Goal: Information Seeking & Learning: Check status

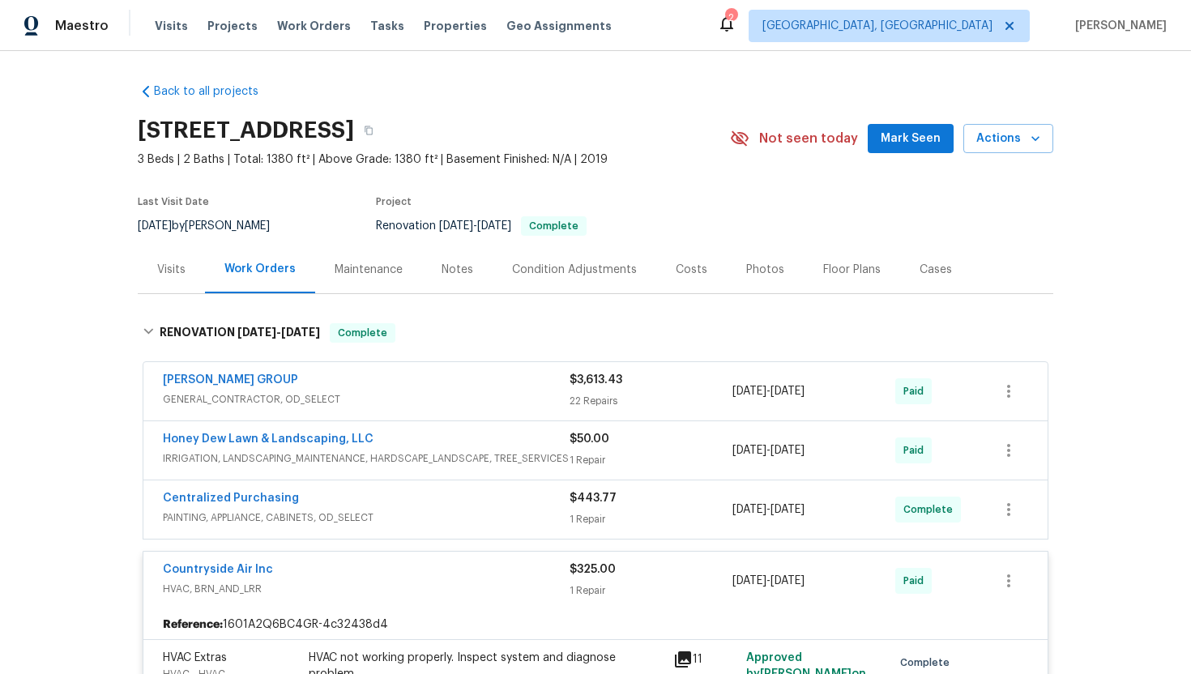
scroll to position [44, 0]
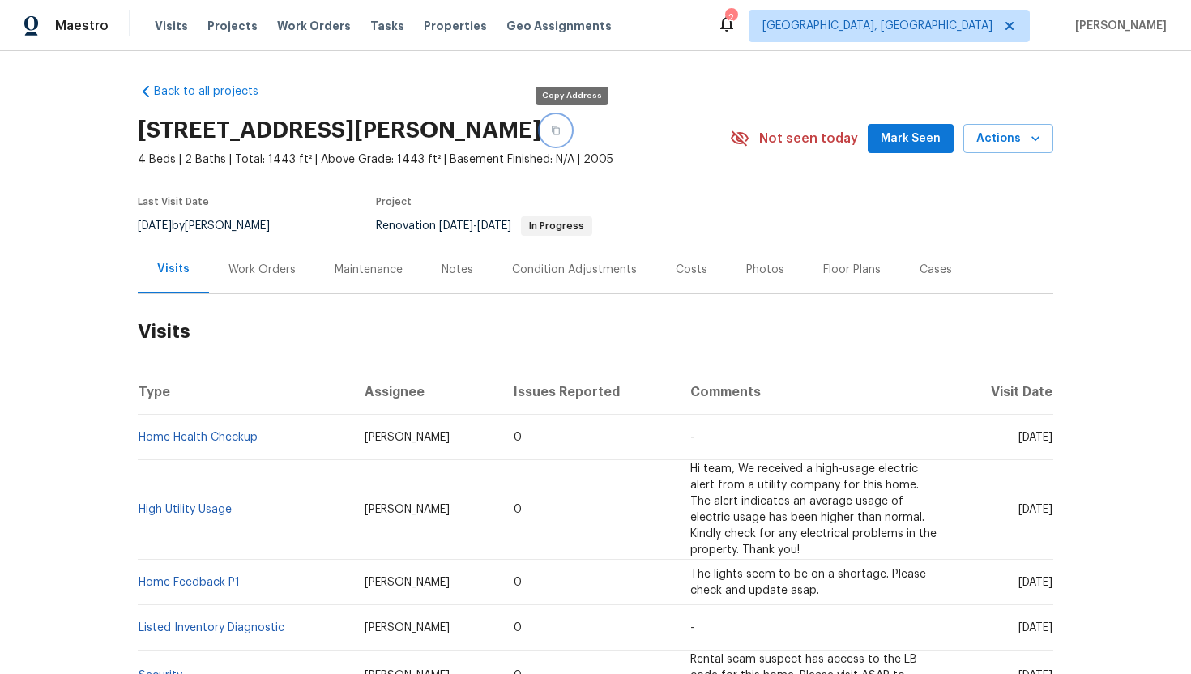
click at [560, 128] on icon "button" at bounding box center [556, 130] width 8 height 9
click at [242, 283] on div "Work Orders" at bounding box center [262, 269] width 106 height 48
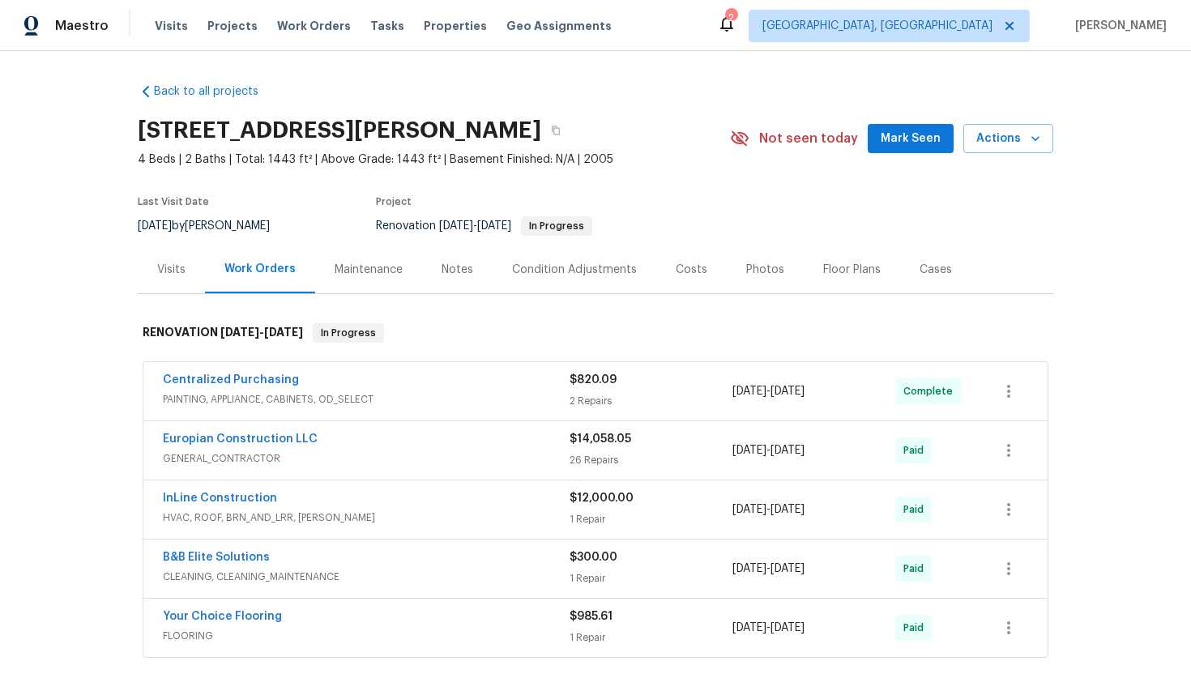
click at [182, 259] on div "Visits" at bounding box center [171, 269] width 67 height 48
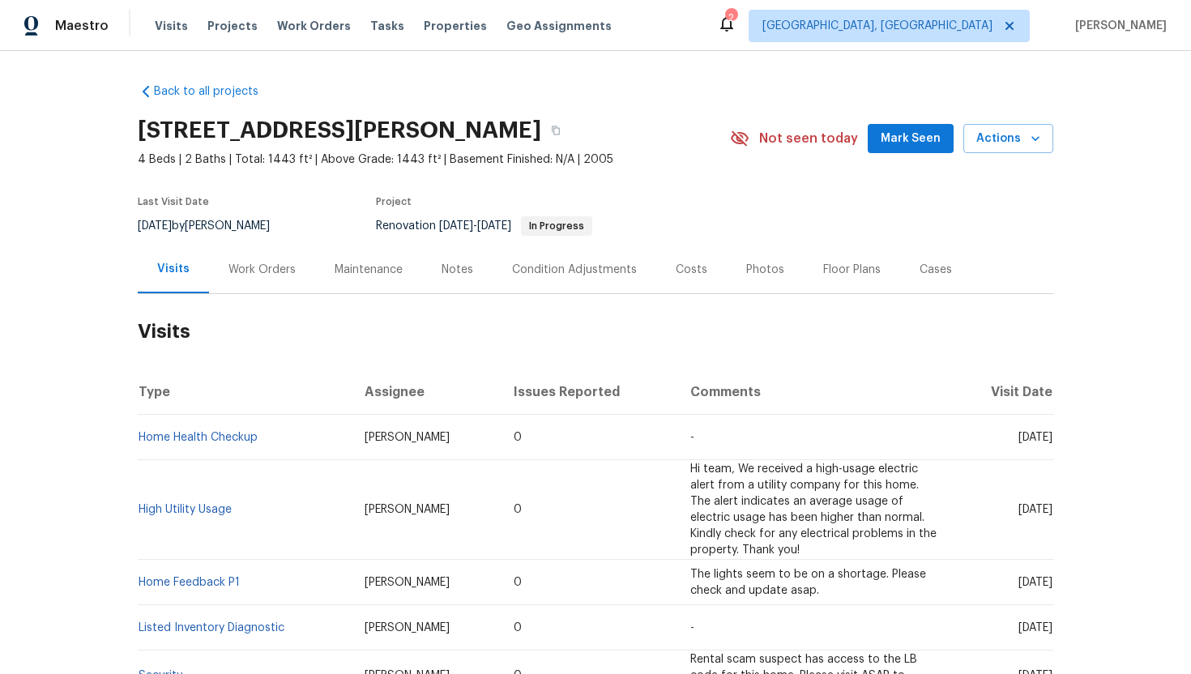
drag, startPoint x: 986, startPoint y: 438, endPoint x: 1050, endPoint y: 443, distance: 65.0
click at [1050, 443] on td "Thu, Aug 07 2025" at bounding box center [1002, 437] width 101 height 45
copy span "Aug 07 2025"
click at [261, 275] on div "Work Orders" at bounding box center [261, 270] width 67 height 16
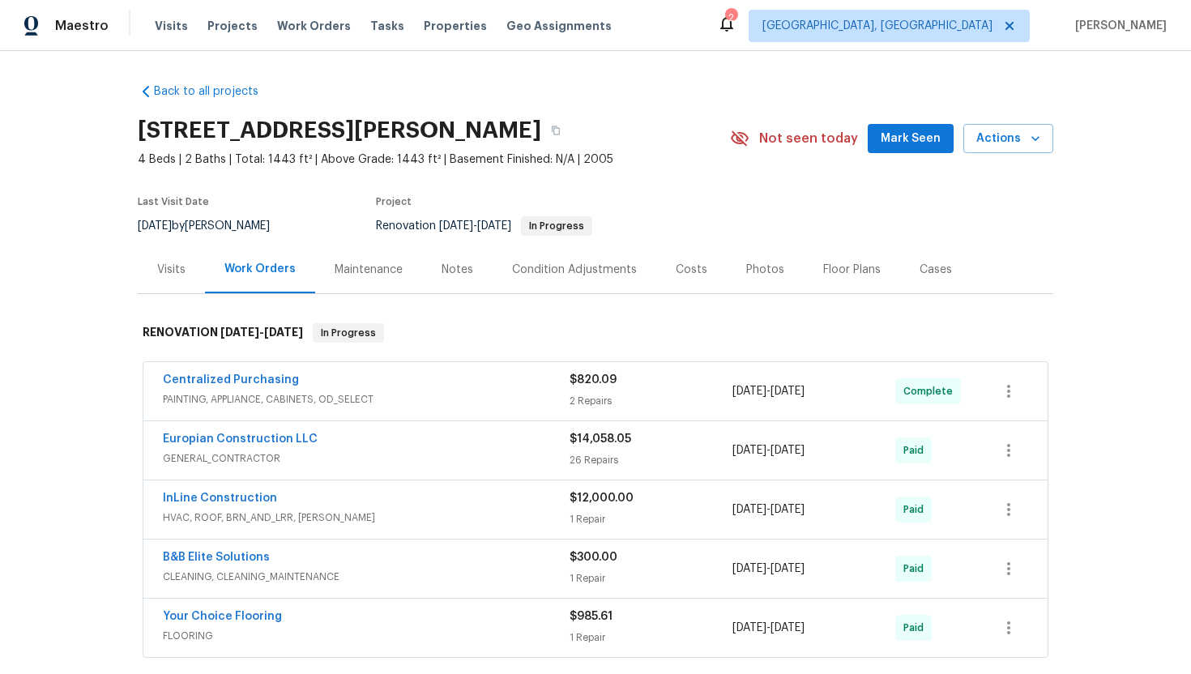
scroll to position [192, 0]
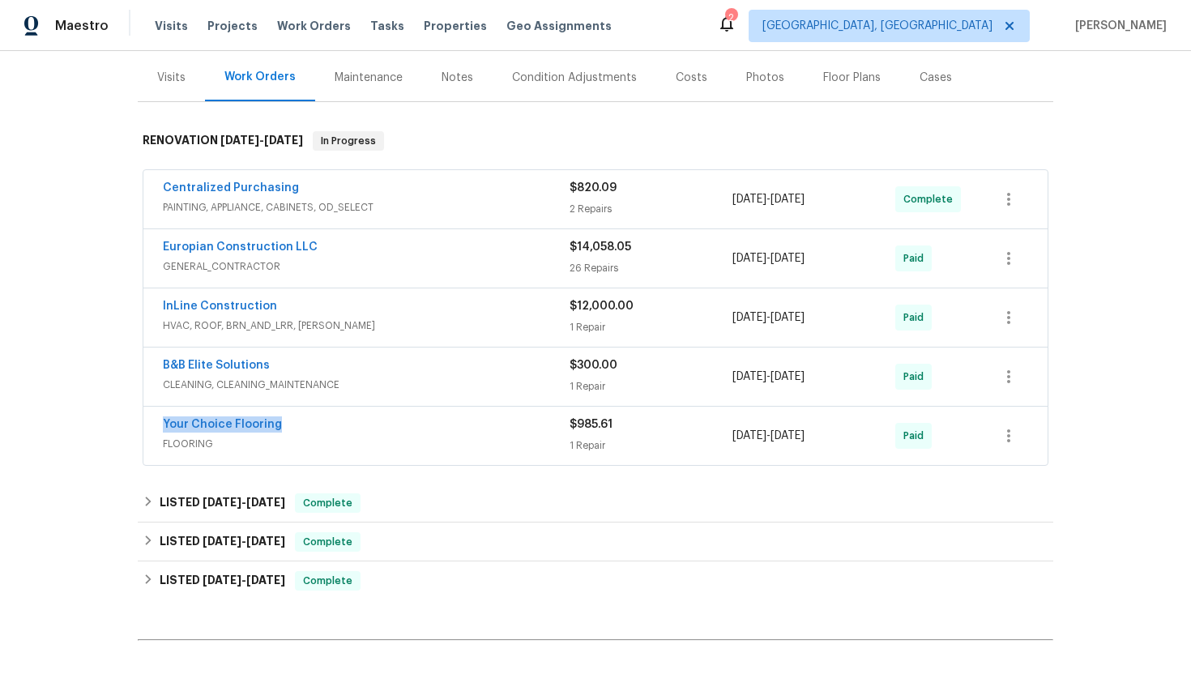
drag, startPoint x: 294, startPoint y: 426, endPoint x: 117, endPoint y: 420, distance: 176.7
click at [117, 420] on div "Back to all projects 120 Marion Oaks Mnr, Ocala, FL 34473 4 Beds | 2 Baths | To…" at bounding box center [595, 362] width 1191 height 623
copy link "Your Choice Flooring"
drag, startPoint x: 850, startPoint y: 444, endPoint x: 707, endPoint y: 441, distance: 142.6
click at [707, 441] on div "Your Choice Flooring FLOORING $985.61 1 Repair 4/15/2025 - 5/15/2025 Paid" at bounding box center [576, 435] width 826 height 39
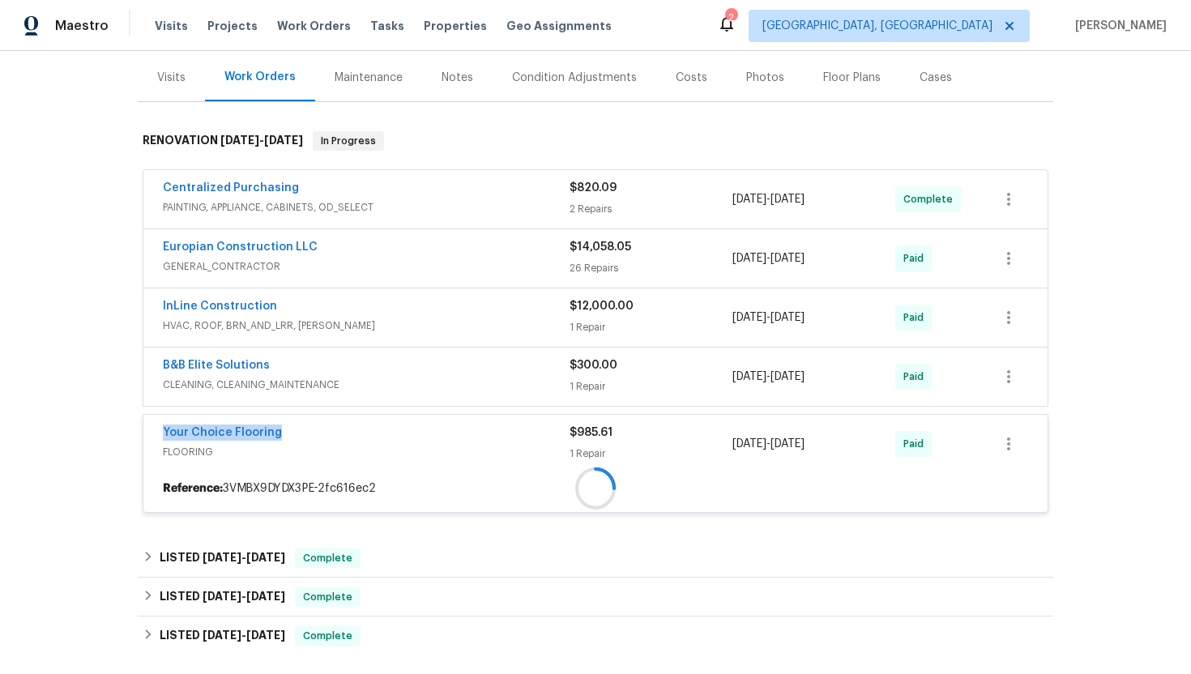
copy div "4/15/2025 - 5/15/2025"
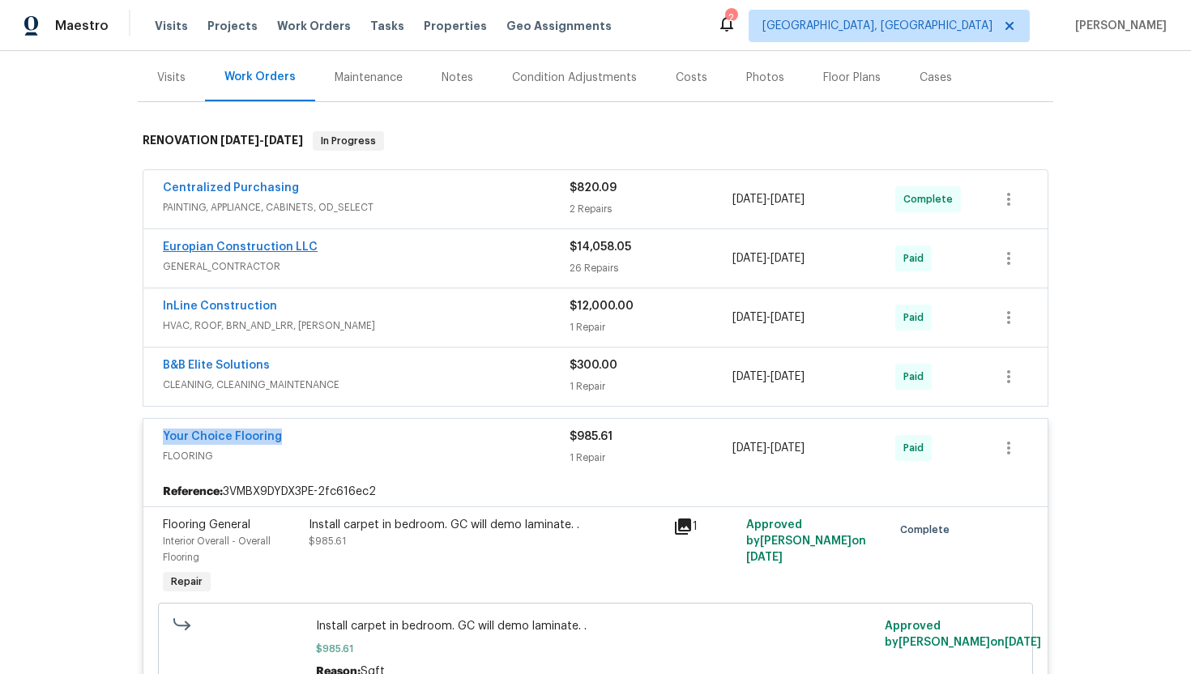
scroll to position [0, 0]
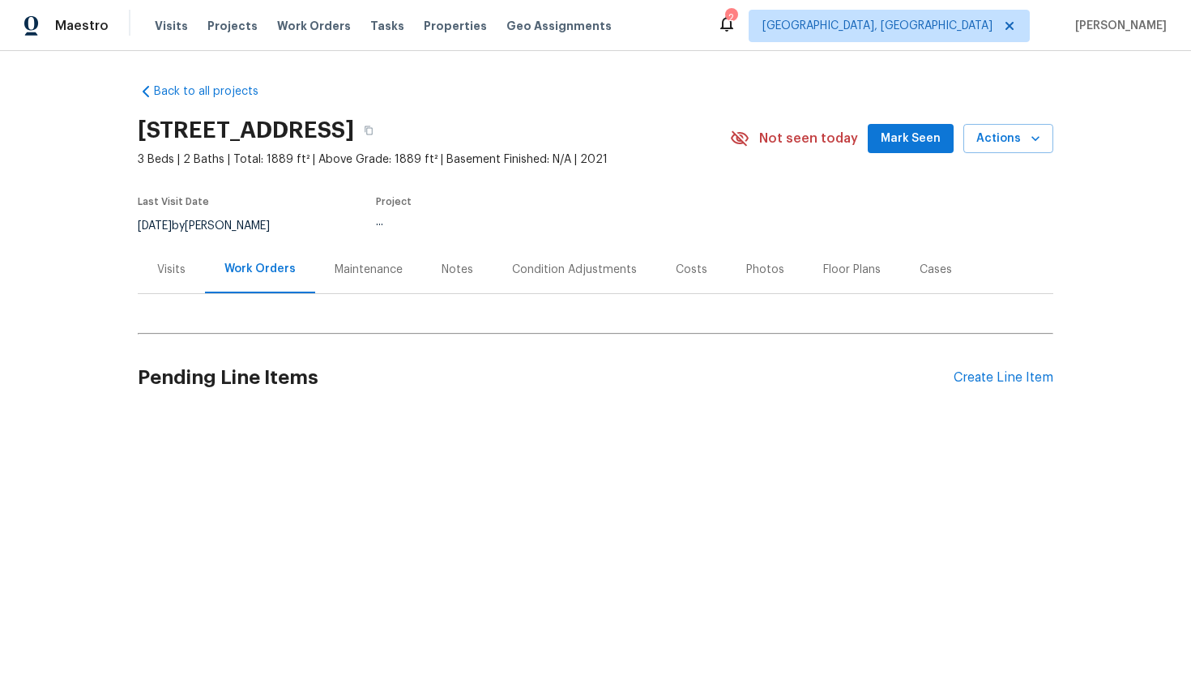
click at [178, 272] on div "Visits" at bounding box center [171, 270] width 28 height 16
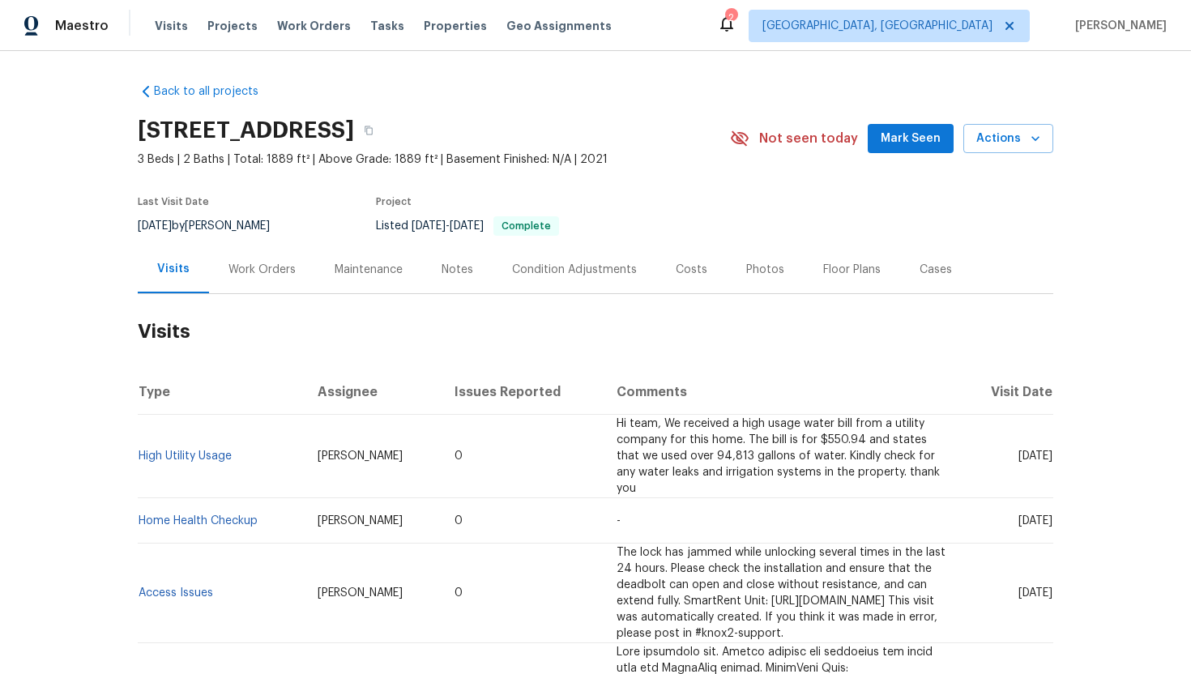
click at [245, 266] on div "Work Orders" at bounding box center [261, 270] width 67 height 16
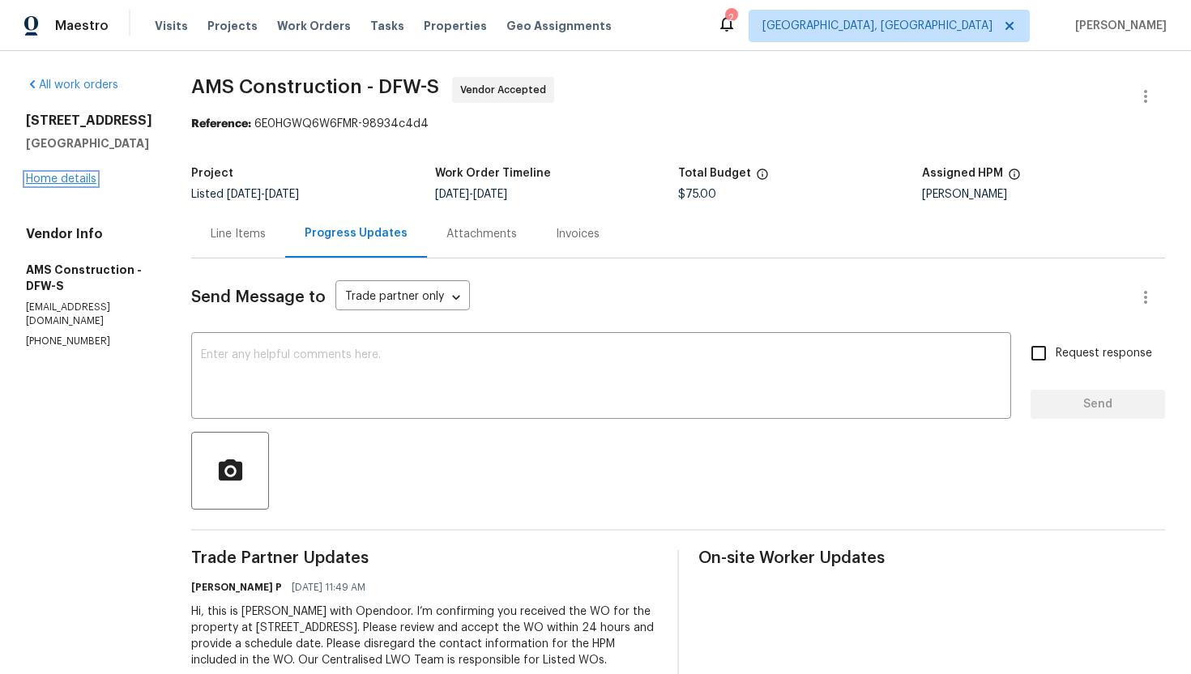
click at [85, 185] on link "Home details" at bounding box center [61, 178] width 70 height 11
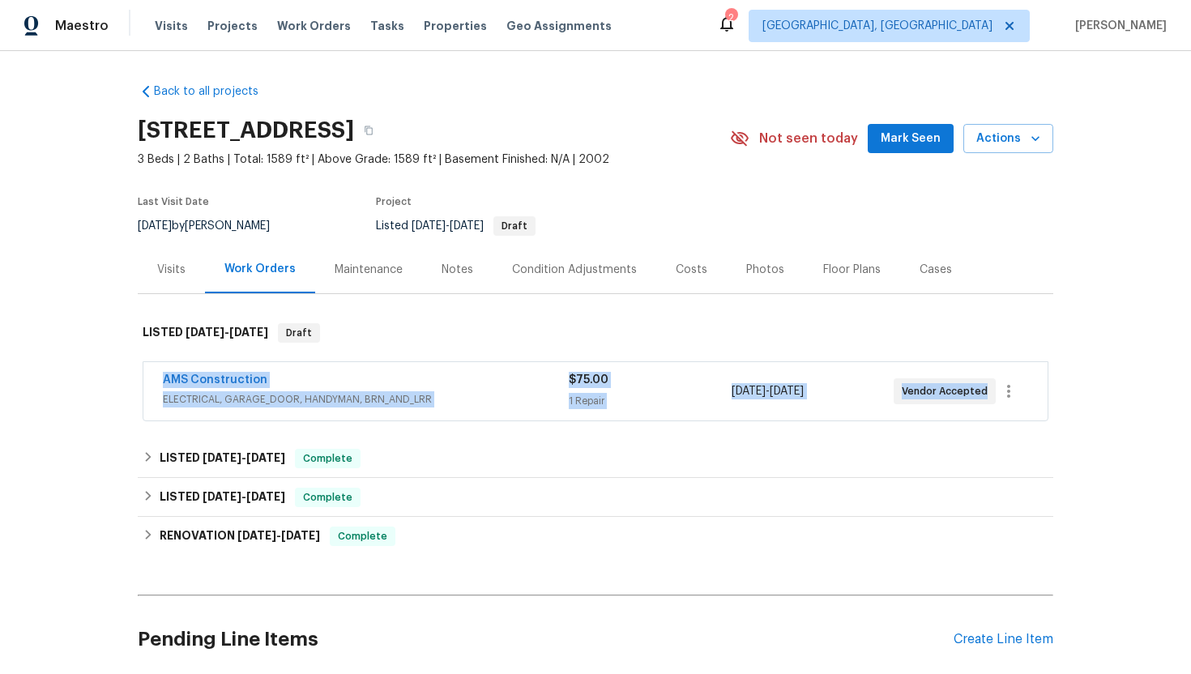
drag, startPoint x: 844, startPoint y: 390, endPoint x: 158, endPoint y: 383, distance: 686.0
click at [158, 383] on div "AMS Construction ELECTRICAL, GARAGE_DOOR, HANDYMAN, BRN_AND_LRR $75.00 1 Repair…" at bounding box center [595, 391] width 904 height 58
copy div "AMS Construction ELECTRICAL, GARAGE_DOOR, HANDYMAN, BRN_AND_LRR $75.00 1 Repair…"
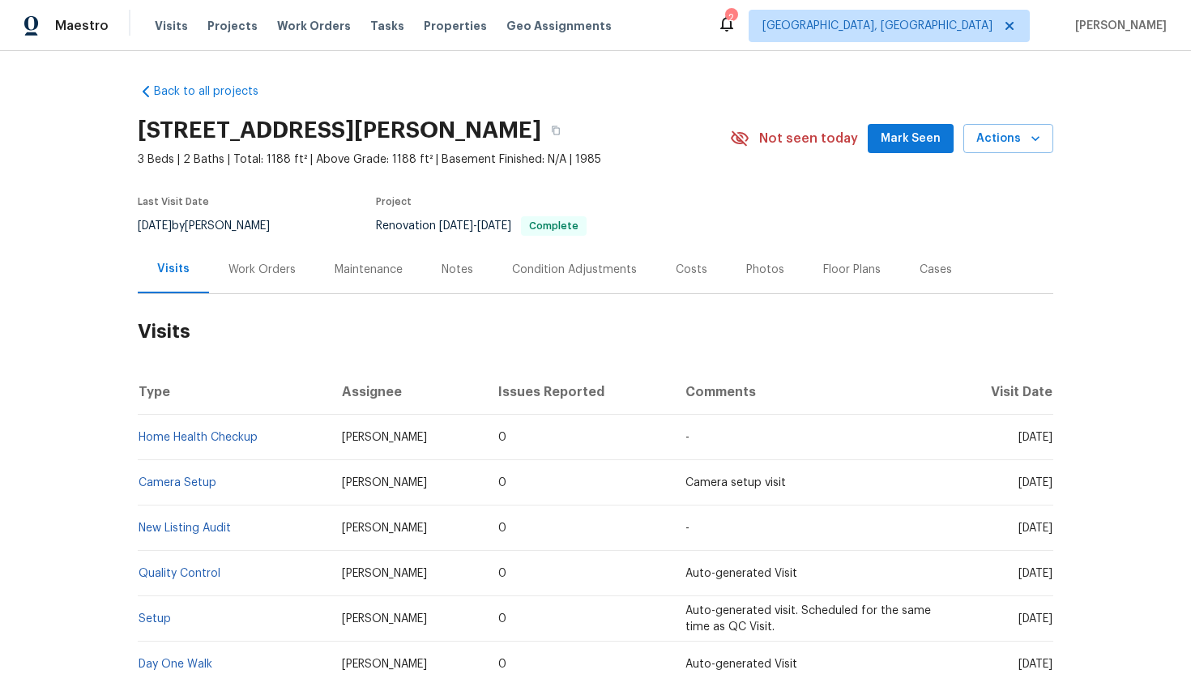
drag, startPoint x: 990, startPoint y: 437, endPoint x: 1052, endPoint y: 440, distance: 62.4
click at [1052, 440] on td "[DATE]" at bounding box center [1000, 437] width 106 height 45
copy span "[DATE]"
click at [265, 266] on div "Work Orders" at bounding box center [261, 270] width 67 height 16
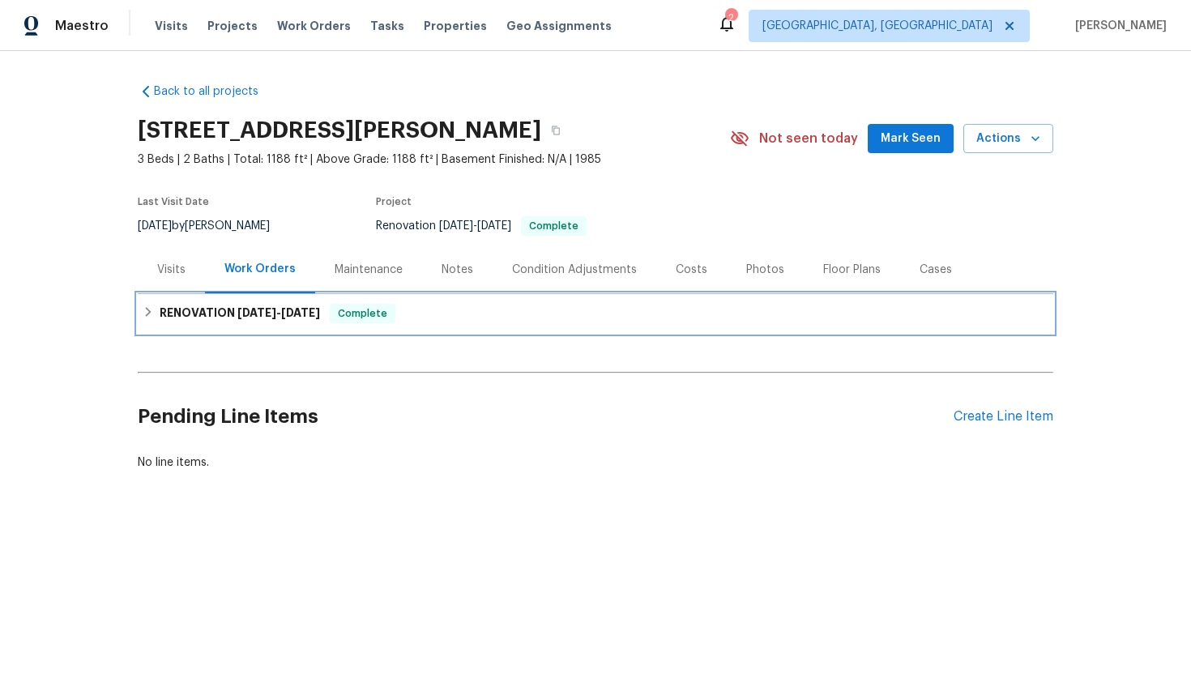
click at [306, 302] on div "RENOVATION [DATE] - [DATE] Complete" at bounding box center [595, 313] width 915 height 39
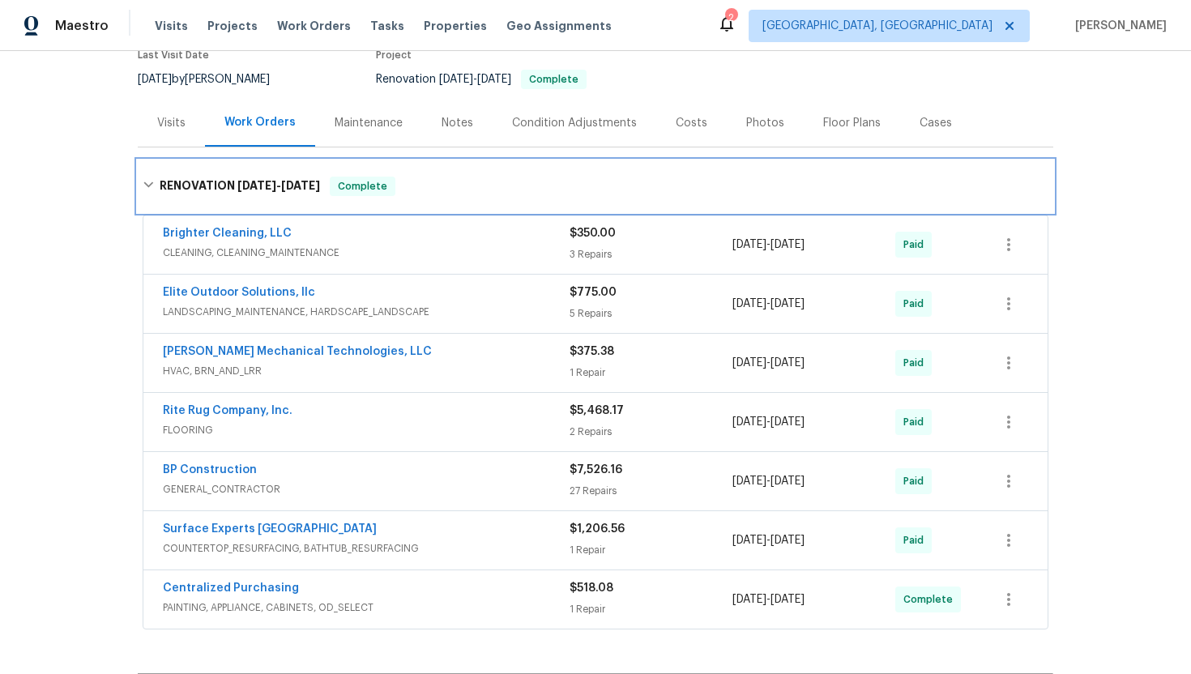
scroll to position [156, 0]
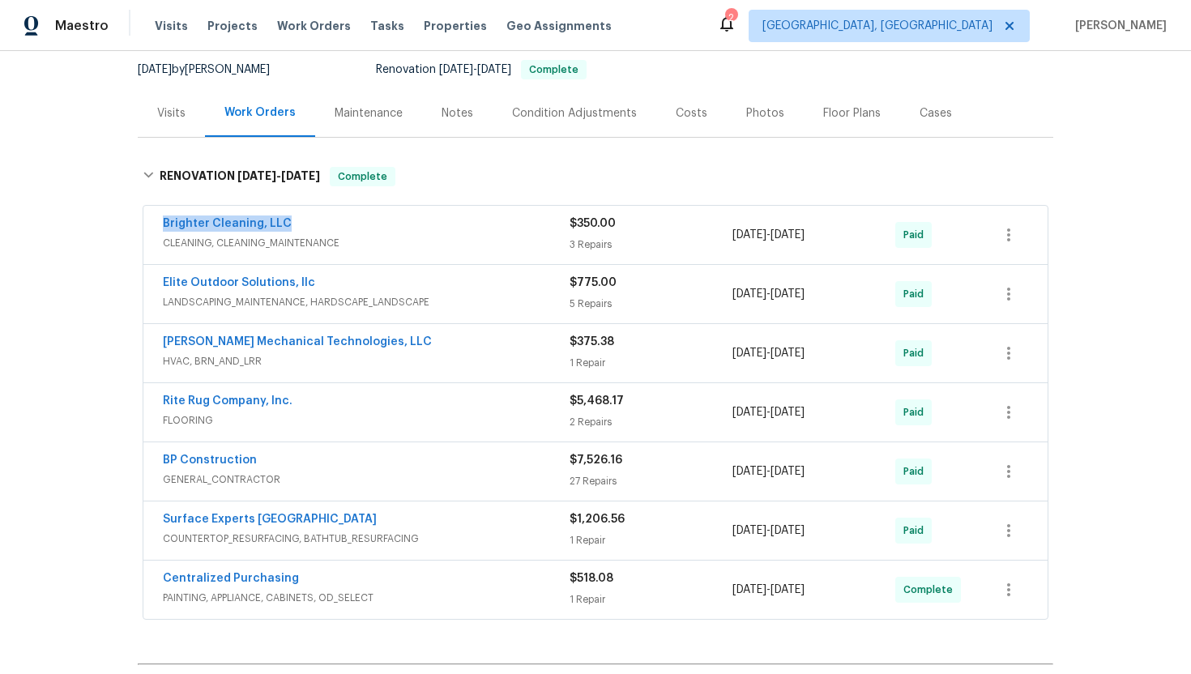
drag, startPoint x: 296, startPoint y: 223, endPoint x: 123, endPoint y: 222, distance: 173.3
click at [122, 222] on div "Back to all projects [STREET_ADDRESS][PERSON_NAME] 3 Beds | 2 Baths | Total: 11…" at bounding box center [595, 362] width 1191 height 623
copy link "Brighter Cleaning, LLC"
drag, startPoint x: 858, startPoint y: 236, endPoint x: 727, endPoint y: 236, distance: 130.4
click at [727, 236] on div "Brighter Cleaning, LLC CLEANING, CLEANING_MAINTENANCE $350.00 3 Repairs [DATE] …" at bounding box center [576, 234] width 826 height 39
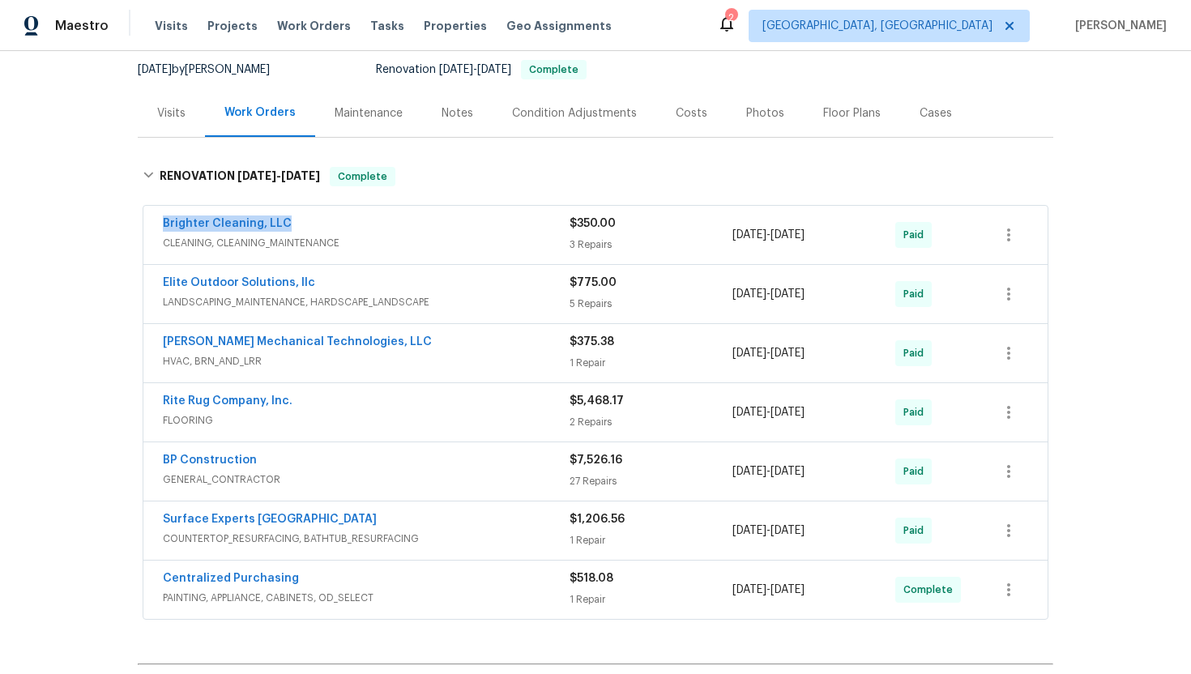
copy div "3 Repairs [DATE] - [DATE]"
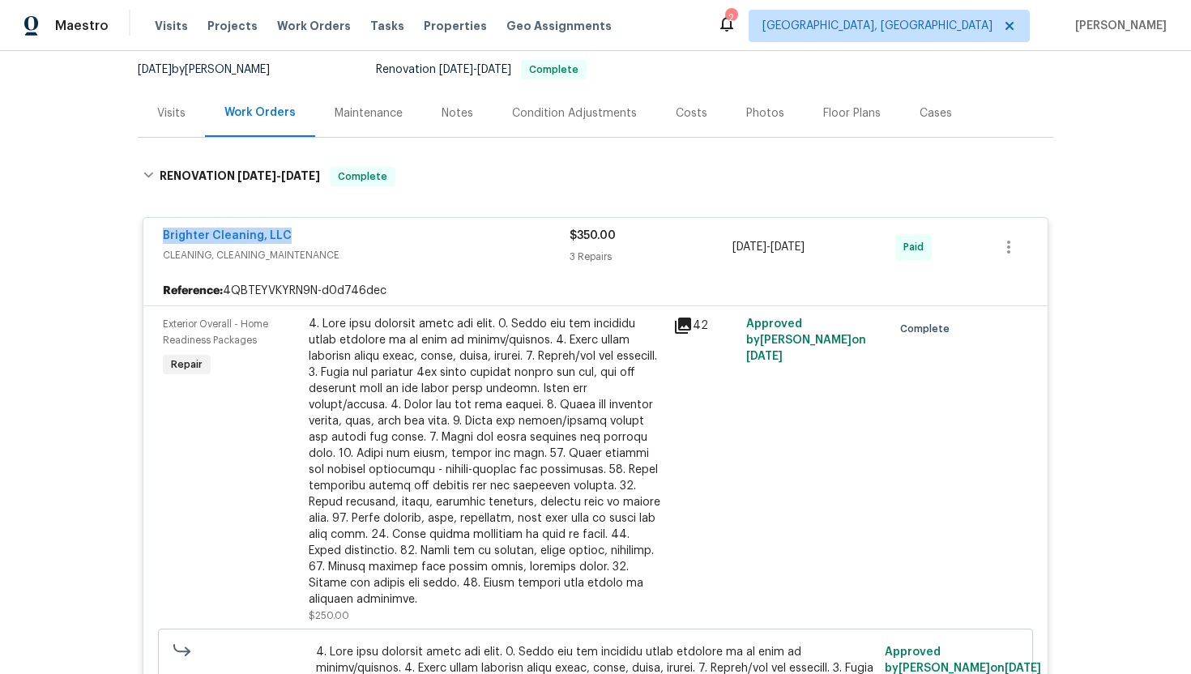
scroll to position [0, 0]
